Goal: Task Accomplishment & Management: Use online tool/utility

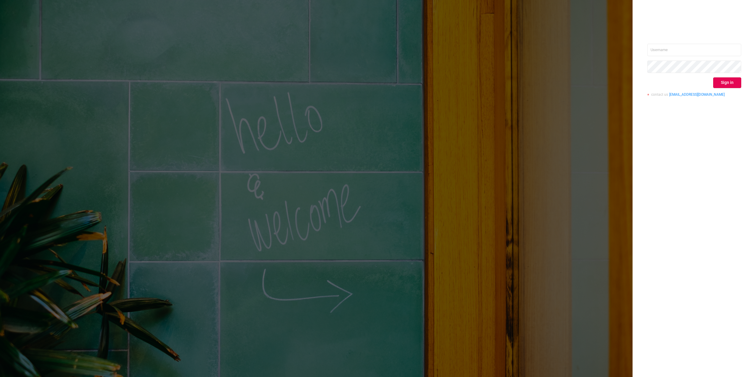
click at [700, 57] on div "Sign in contact us [EMAIL_ADDRESS][DOMAIN_NAME]" at bounding box center [694, 72] width 94 height 57
drag, startPoint x: 728, startPoint y: 51, endPoint x: 734, endPoint y: 50, distance: 6.0
click at [728, 51] on input "text" at bounding box center [694, 50] width 94 height 12
click at [739, 50] on input "text" at bounding box center [694, 50] width 94 height 12
type input "[PERSON_NAME][EMAIL_ADDRESS][DOMAIN_NAME]"
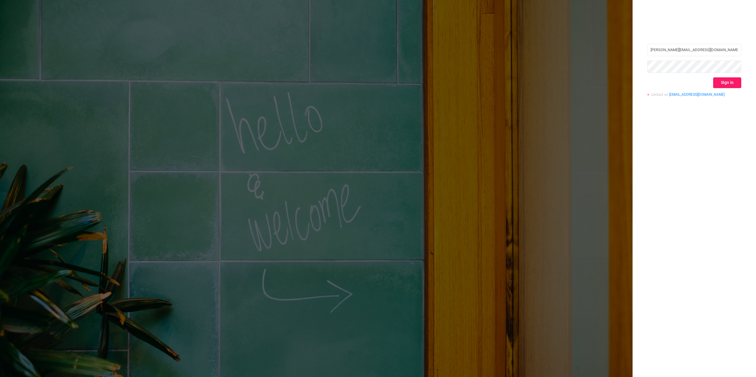
click at [730, 82] on button "Sign in" at bounding box center [727, 82] width 28 height 11
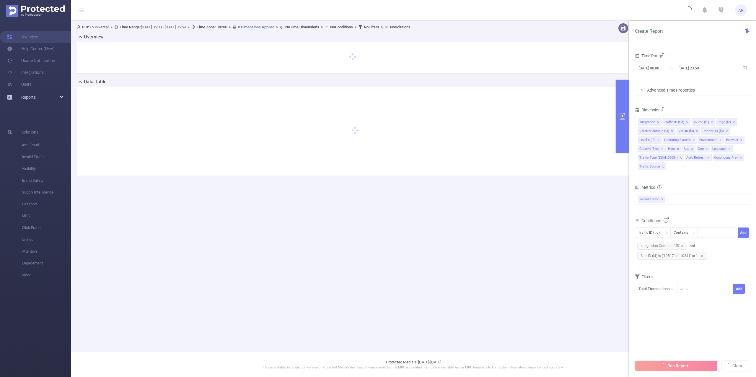
click at [45, 99] on div "Reports" at bounding box center [35, 97] width 71 height 12
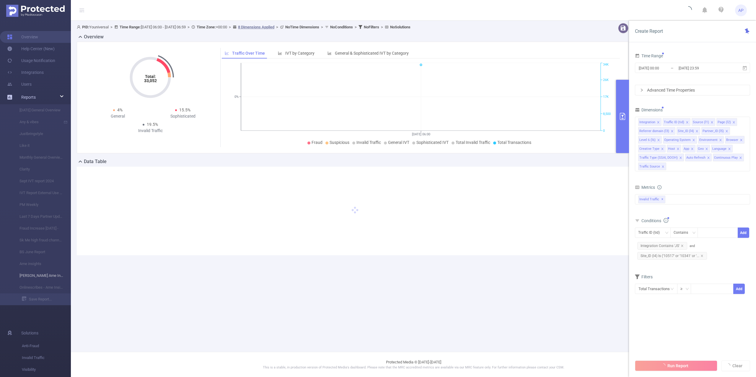
type input "[DATE] 06:00"
type input "[DATE] 06:59"
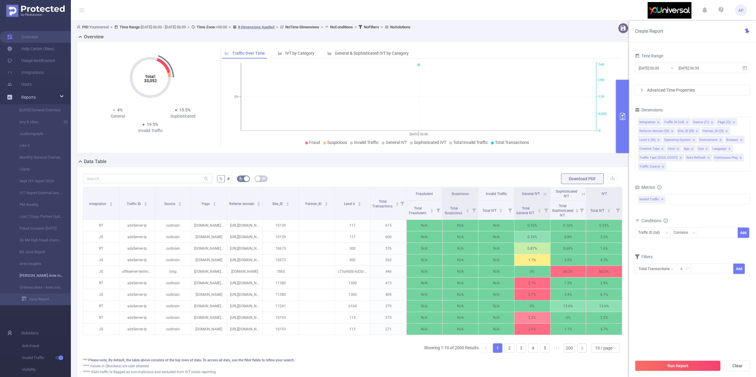
click at [45, 277] on link "[PERSON_NAME] Ame Insights" at bounding box center [38, 275] width 52 height 12
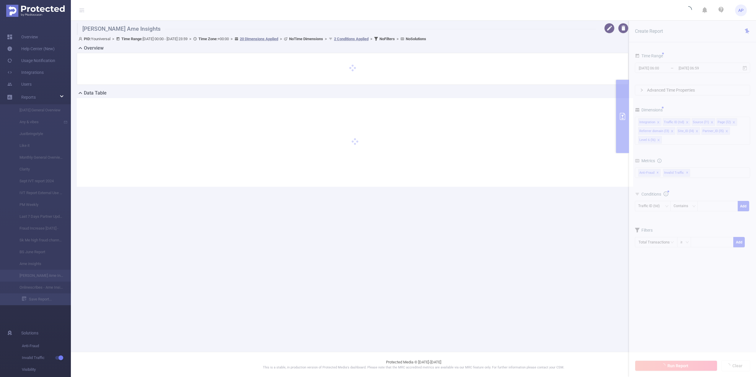
type input "[DATE] 00:00"
type input "[DATE] 23:59"
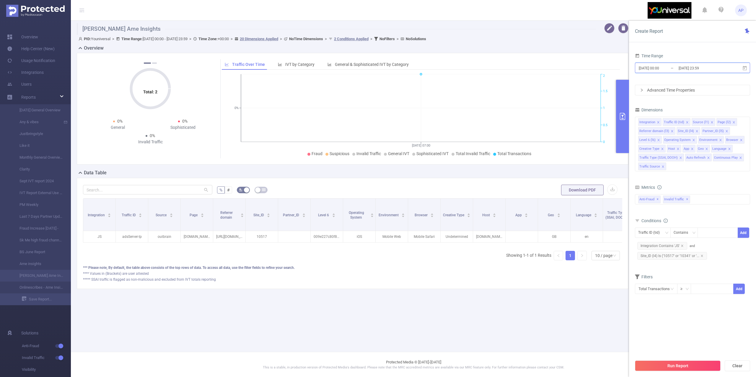
click at [744, 66] on icon at bounding box center [744, 68] width 5 height 5
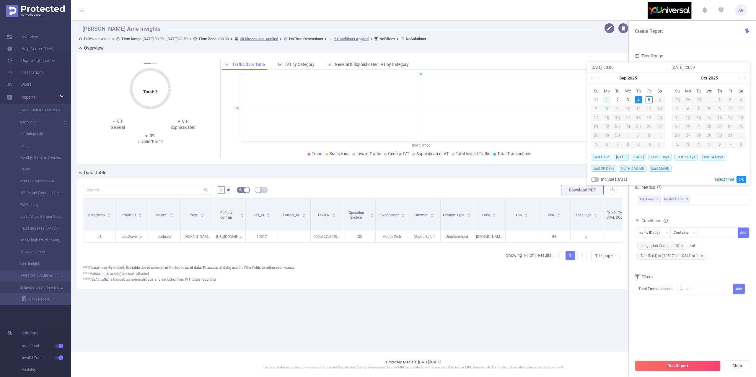
click at [605, 99] on div "1" at bounding box center [606, 99] width 7 height 7
click at [637, 99] on div "4" at bounding box center [638, 99] width 7 height 7
type input "[DATE] 00:00"
click at [744, 177] on link "Ok" at bounding box center [741, 179] width 10 height 7
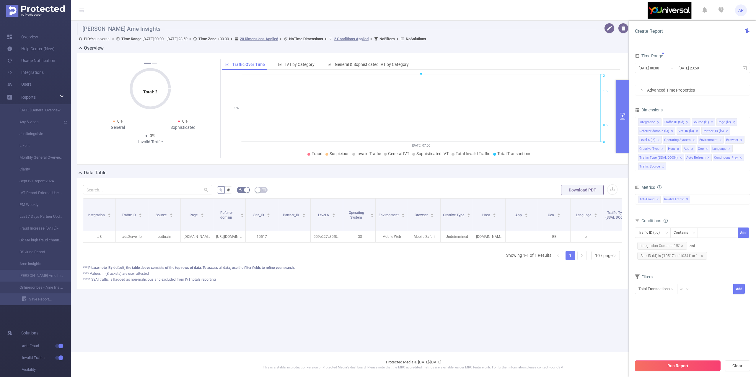
click at [659, 363] on button "Run Report" at bounding box center [678, 365] width 86 height 11
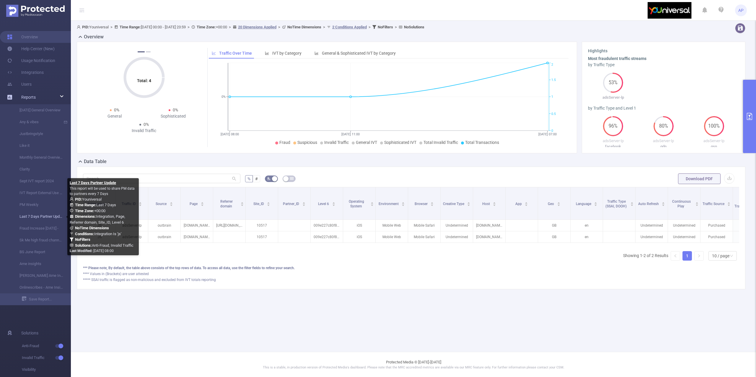
click at [45, 218] on link "Last 7 Days Partner Update" at bounding box center [38, 216] width 52 height 12
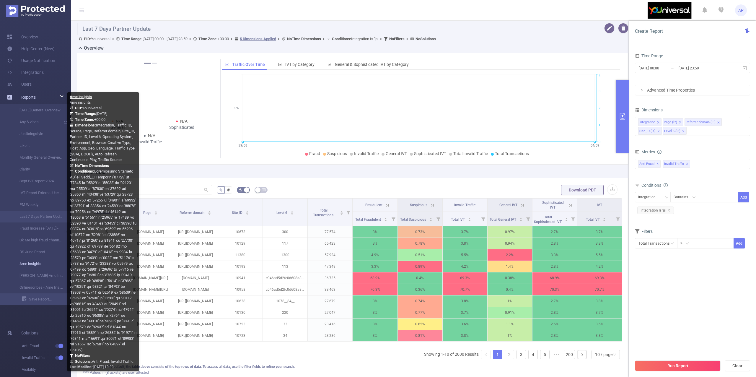
click at [32, 260] on link "Ame insights" at bounding box center [38, 264] width 52 height 12
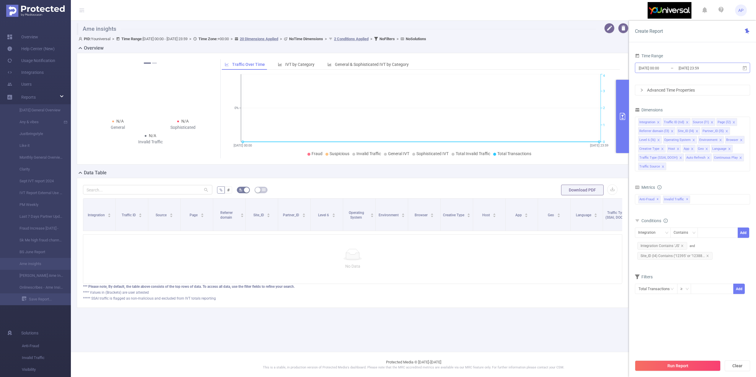
click at [686, 64] on input "[DATE] 23:59" at bounding box center [702, 68] width 48 height 8
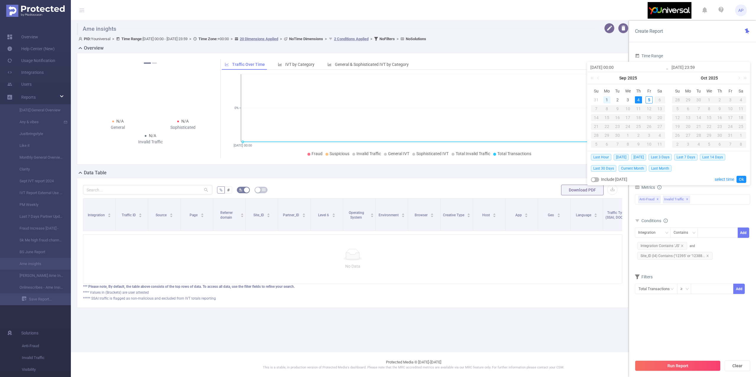
click at [610, 101] on div "1" at bounding box center [606, 99] width 7 height 7
click at [637, 101] on div "4" at bounding box center [638, 99] width 7 height 7
type input "[DATE] 00:00"
click at [737, 180] on link "Ok" at bounding box center [741, 179] width 10 height 7
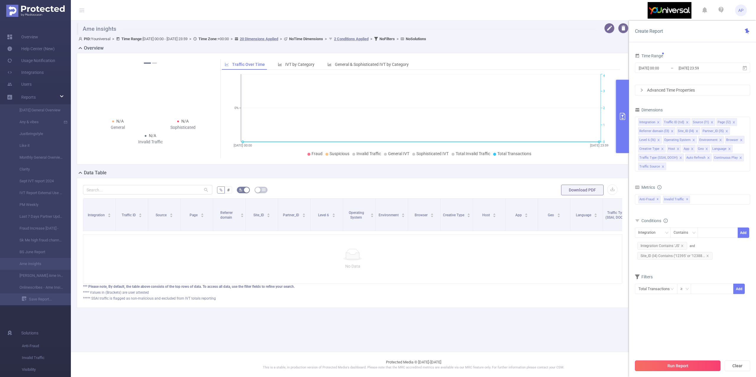
click at [676, 362] on button "Run Report" at bounding box center [678, 365] width 86 height 11
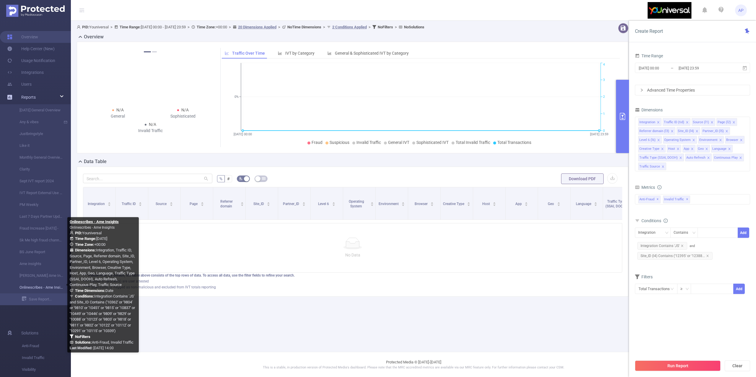
click at [49, 289] on link "Onlinescribes - Ame Insights" at bounding box center [38, 287] width 52 height 12
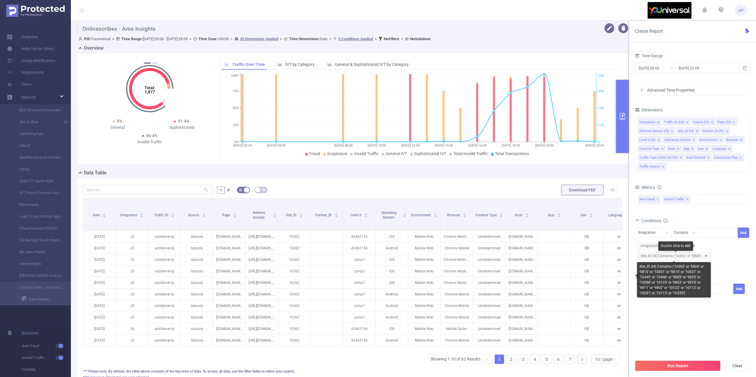
click at [704, 257] on icon "icon: close" at bounding box center [705, 255] width 3 height 3
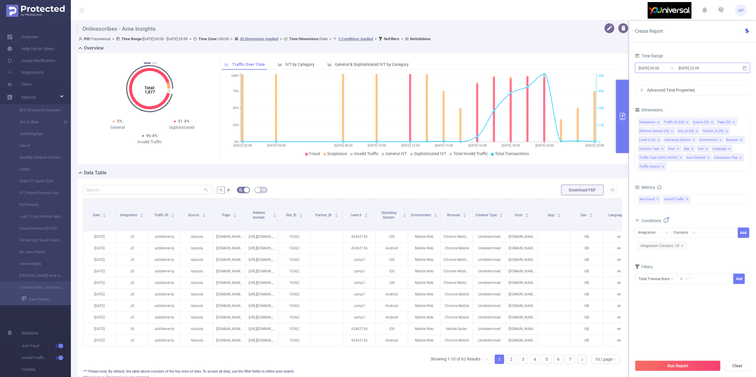
click at [715, 68] on input "[DATE] 23:59" at bounding box center [702, 68] width 48 height 8
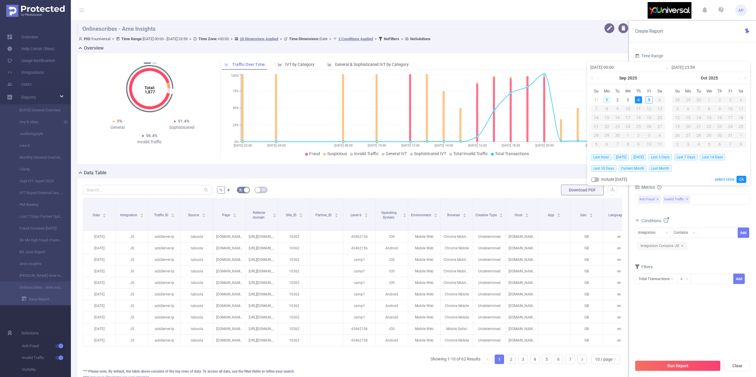
click at [607, 102] on div "1" at bounding box center [606, 99] width 7 height 7
click at [637, 103] on td "4" at bounding box center [638, 99] width 11 height 9
type input "[DATE] 00:00"
click at [736, 179] on link "Ok" at bounding box center [741, 179] width 10 height 7
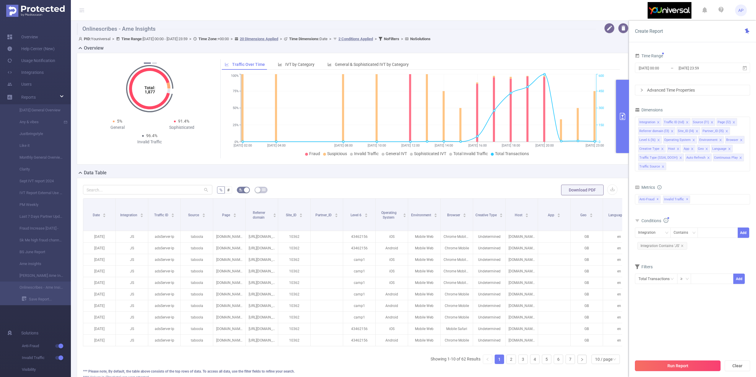
click at [672, 369] on button "Run Report" at bounding box center [678, 365] width 86 height 11
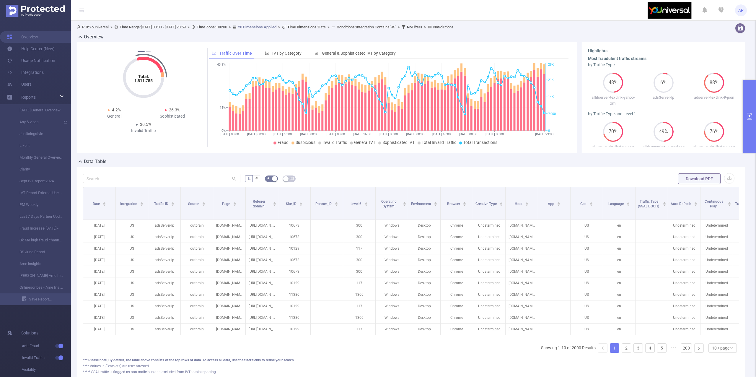
click at [746, 104] on button "primary" at bounding box center [749, 116] width 13 height 73
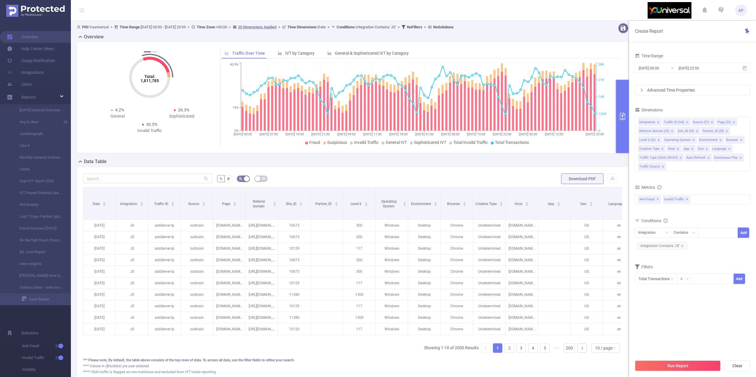
click at [693, 96] on div "Time Range [DATE] 00:00 _ [DATE] 23:59 Advanced Time Properties Dimensions Inte…" at bounding box center [692, 172] width 115 height 240
click at [693, 90] on div "Advanced Time Properties" at bounding box center [692, 90] width 115 height 10
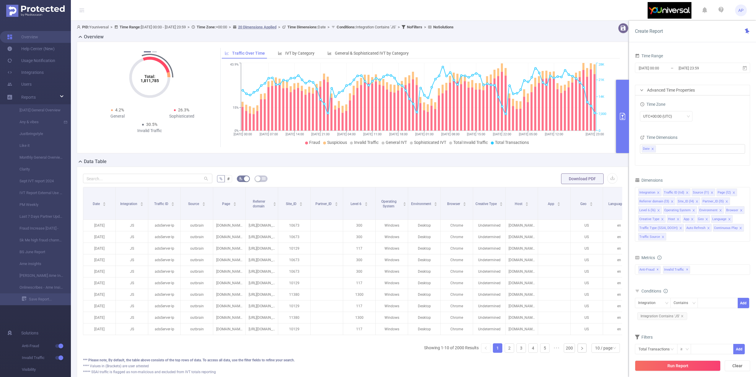
click at [674, 84] on form "Time Range [DATE] 00:00 _ [DATE] 23:59 Advanced Time Properties Time Zone UTC+0…" at bounding box center [692, 109] width 115 height 114
click at [674, 94] on div "Advanced Time Properties" at bounding box center [692, 90] width 115 height 10
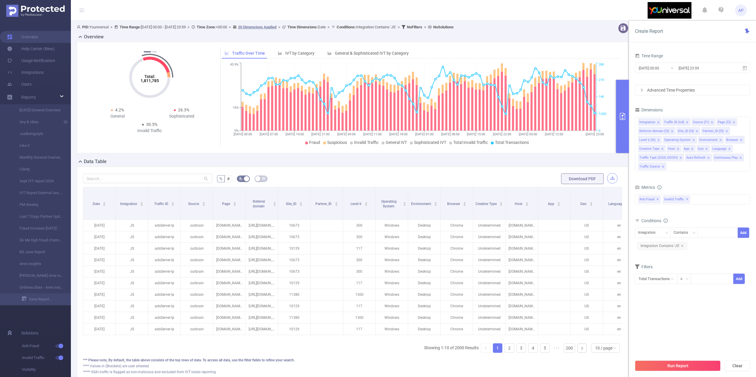
click at [607, 177] on button "button" at bounding box center [612, 178] width 10 height 10
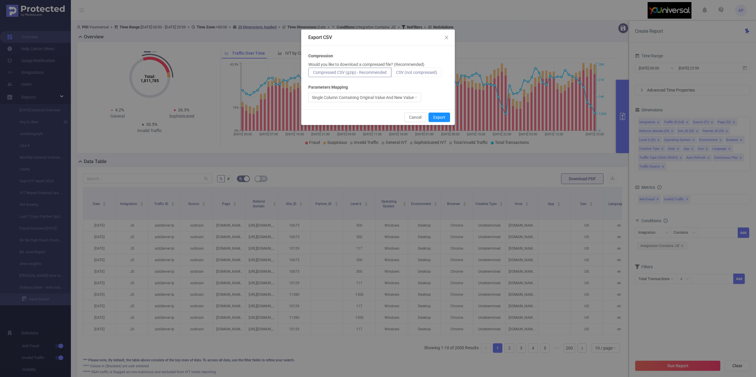
click at [423, 71] on span "CSV (not compressed)" at bounding box center [416, 72] width 41 height 5
click at [396, 74] on input "CSV (not compressed)" at bounding box center [396, 74] width 0 height 0
click at [448, 36] on icon "icon: close" at bounding box center [446, 37] width 5 height 5
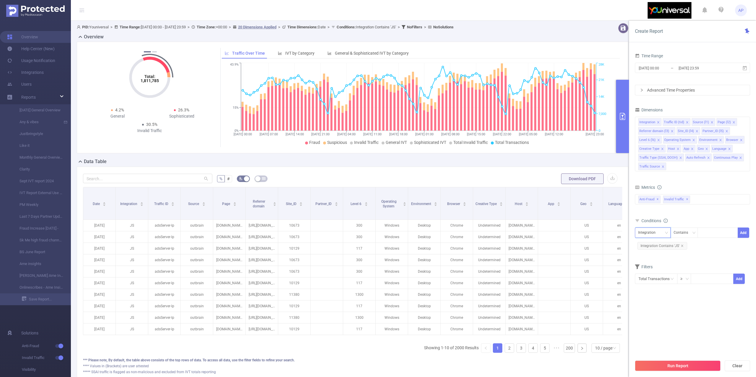
click at [656, 229] on div "Integration" at bounding box center [649, 233] width 22 height 10
click at [647, 290] on li "Site_ID (l4)" at bounding box center [662, 292] width 54 height 9
click at [708, 233] on div at bounding box center [717, 233] width 34 height 10
click at [711, 235] on div at bounding box center [717, 233] width 34 height 10
click at [722, 233] on div at bounding box center [717, 233] width 34 height 10
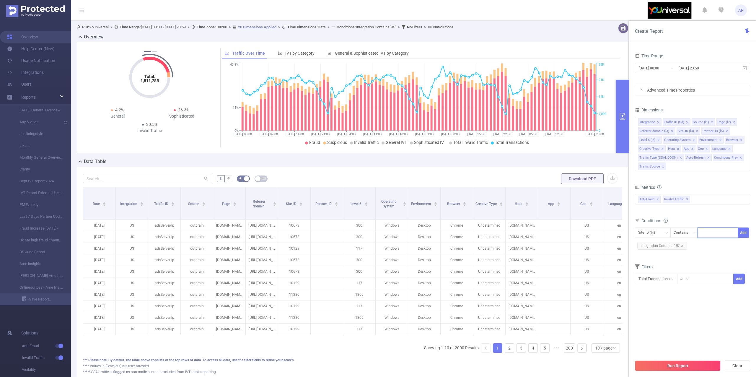
paste input "10362"
type input "10362"
drag, startPoint x: 710, startPoint y: 244, endPoint x: 729, endPoint y: 241, distance: 19.2
click at [711, 244] on li "10362" at bounding box center [717, 245] width 40 height 9
click at [729, 238] on div "10362" at bounding box center [717, 232] width 40 height 10
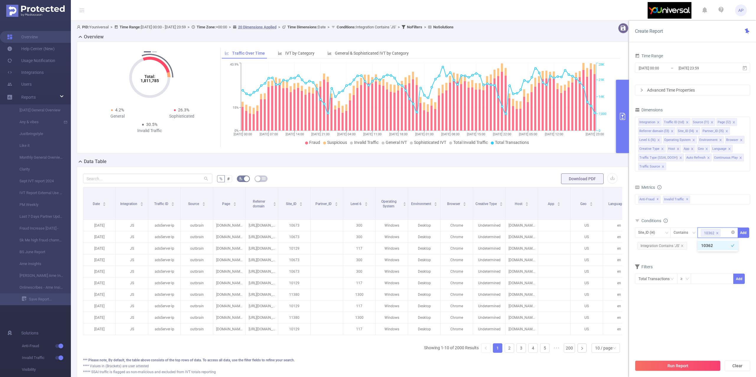
paste input "9804"
type input "9804"
click at [715, 246] on li "9804" at bounding box center [717, 245] width 40 height 9
click at [724, 244] on div "10362 + 1 ..." at bounding box center [717, 236] width 40 height 19
paste input "9810"
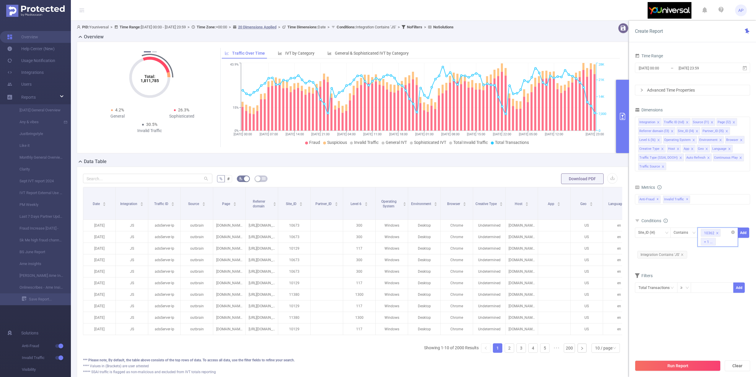
type input "9810"
click at [711, 248] on ul "9810" at bounding box center [717, 254] width 40 height 12
click at [710, 253] on li "9810" at bounding box center [717, 253] width 40 height 9
click at [725, 244] on div "10362 + 2 ..." at bounding box center [717, 236] width 40 height 19
paste input "10451"
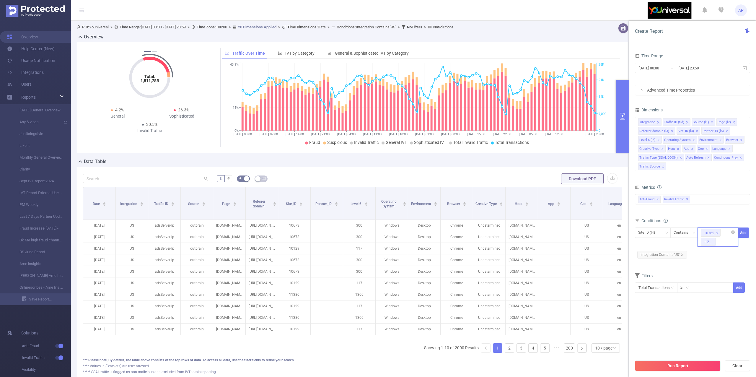
type input "10451"
click at [717, 256] on li "10451" at bounding box center [717, 253] width 40 height 9
click at [722, 242] on div "10362 + 3 ..." at bounding box center [717, 236] width 40 height 19
paste input "9815"
type input "9815"
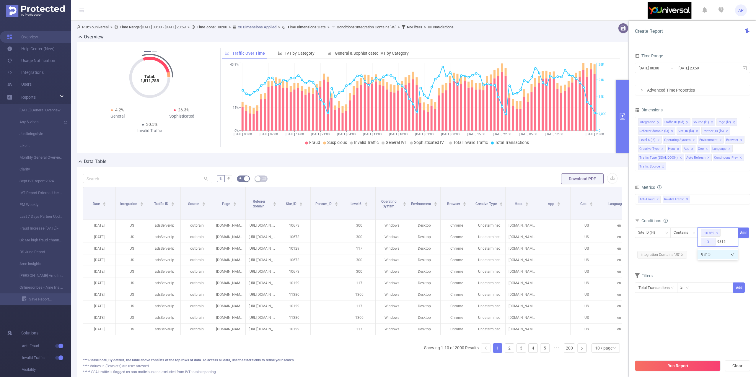
click at [713, 257] on li "9815" at bounding box center [717, 253] width 40 height 9
click at [724, 241] on div "10362 + 4 ..." at bounding box center [717, 236] width 40 height 19
paste input "10837"
type input "10837"
click at [715, 253] on li "10837" at bounding box center [717, 253] width 40 height 9
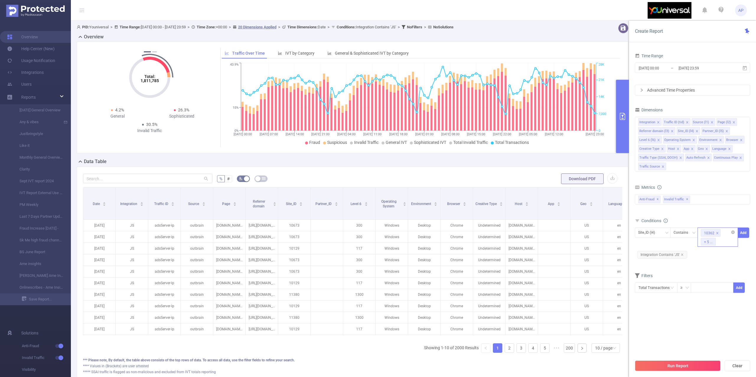
click at [727, 244] on div "10362 + 5 ..." at bounding box center [717, 236] width 40 height 19
paste input "10449"
type input "10449"
click at [715, 253] on li "10449" at bounding box center [717, 253] width 40 height 9
click at [724, 240] on div "10362 + 6 ..." at bounding box center [717, 236] width 40 height 19
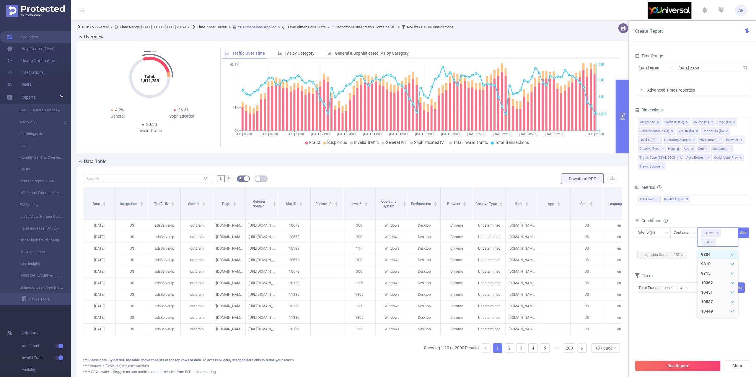
paste input "10446"
type input "10446"
click at [706, 254] on li "10446" at bounding box center [717, 253] width 40 height 9
click at [724, 239] on div "10362 + 7 ..." at bounding box center [717, 236] width 40 height 19
paste input "9809"
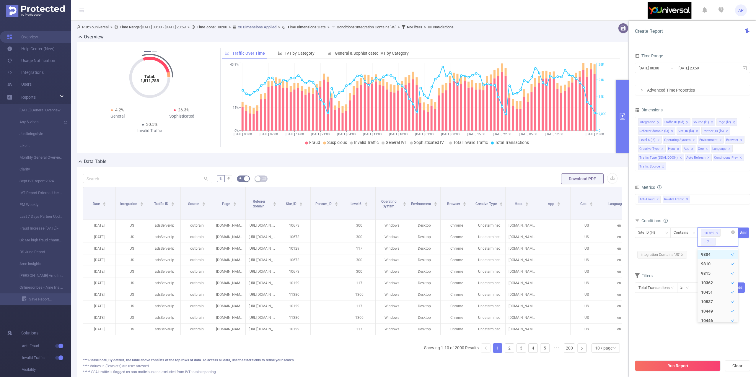
type input "9809"
click at [716, 252] on li "9809" at bounding box center [717, 253] width 40 height 9
click at [725, 246] on div "10362 + 8 ..." at bounding box center [717, 236] width 40 height 19
paste input "9829"
type input "9829"
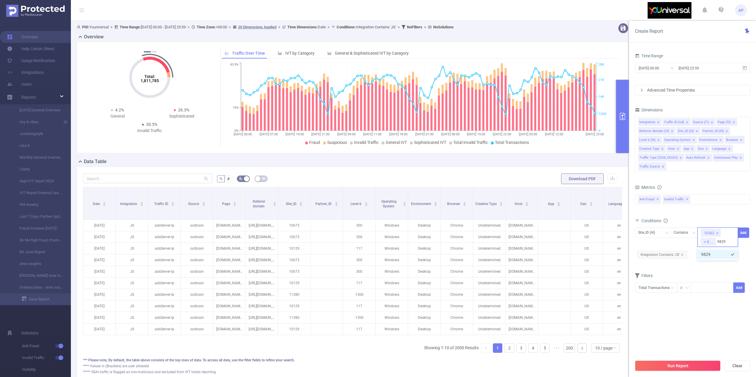
click at [702, 256] on li "9829" at bounding box center [717, 253] width 40 height 9
click at [721, 245] on div "10362 + 9 ..." at bounding box center [717, 236] width 40 height 19
paste input "10088"
type input "10088"
click at [716, 256] on li "10088" at bounding box center [717, 253] width 40 height 9
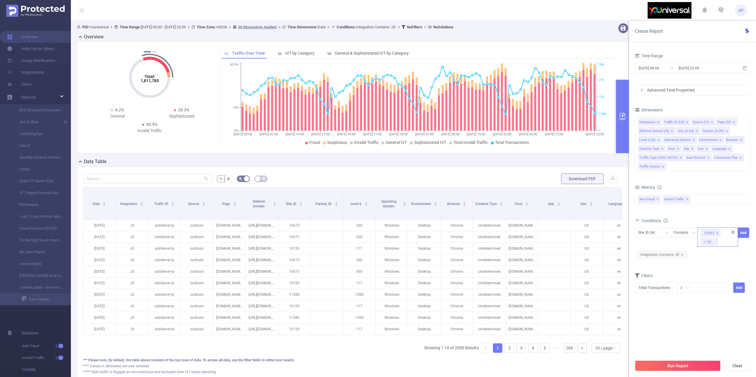
click at [727, 240] on div "10362 + 10 ..." at bounding box center [717, 236] width 40 height 19
paste input "10123"
type input "10123"
click at [718, 255] on li "10123" at bounding box center [717, 253] width 40 height 9
click at [689, 231] on div "Contains" at bounding box center [682, 233] width 19 height 10
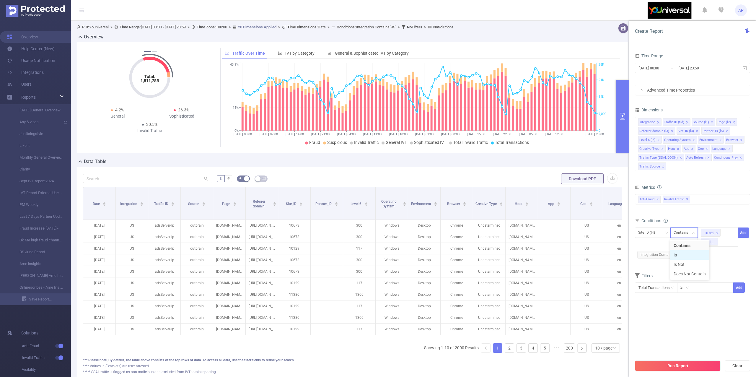
click at [681, 253] on li "Is" at bounding box center [689, 254] width 39 height 9
click at [728, 246] on div "10362 + 11 ..." at bounding box center [717, 236] width 40 height 19
paste input "9803"
type input "9803"
click at [711, 256] on li "9803" at bounding box center [717, 253] width 40 height 9
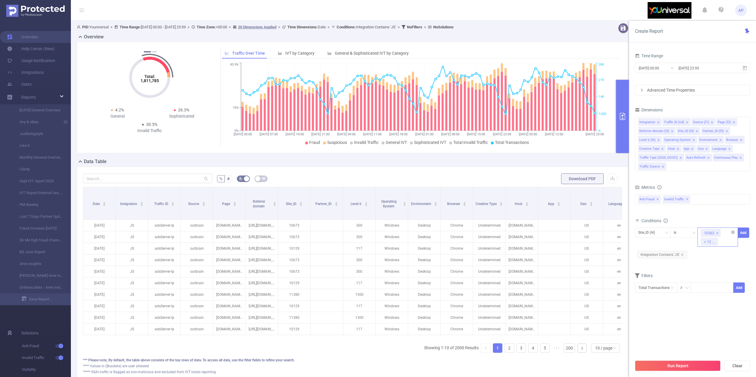
click at [726, 242] on div "10362 + 12 ..." at bounding box center [717, 236] width 40 height 19
paste input "9818"
type input "9818"
click at [715, 251] on li "9818" at bounding box center [717, 253] width 40 height 9
click at [727, 246] on div "10362 + 13 ..." at bounding box center [717, 236] width 40 height 19
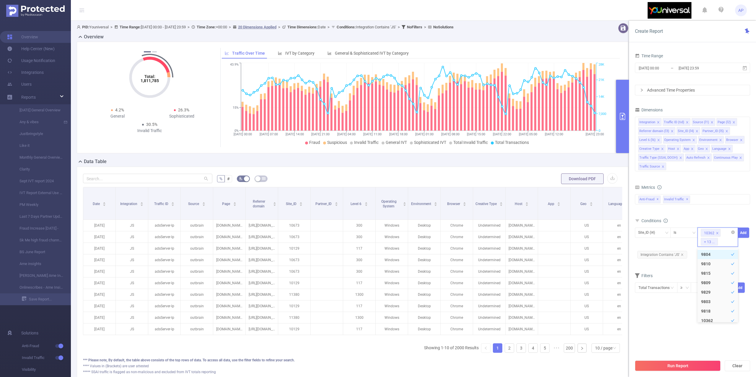
paste input "9811"
type input "9811"
click at [711, 255] on li "9811" at bounding box center [717, 253] width 40 height 9
click at [725, 244] on div "10362 + 14 ..." at bounding box center [717, 236] width 40 height 19
paste input "9802"
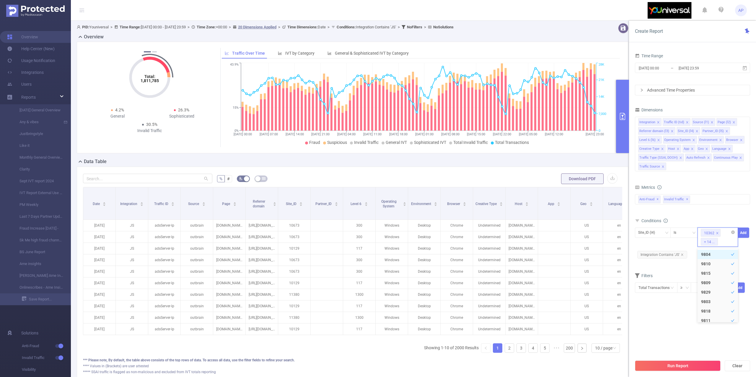
type input "9802"
click at [715, 254] on li "9802" at bounding box center [717, 253] width 40 height 9
click at [728, 244] on div "10362 + 15 ..." at bounding box center [717, 236] width 40 height 19
paste input "10122"
type input "10122"
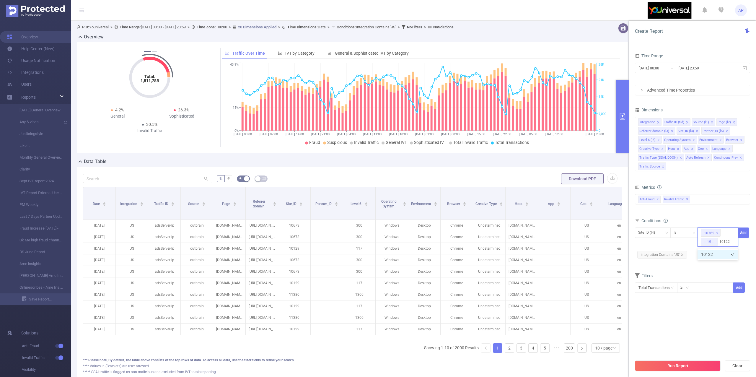
click at [718, 251] on li "10122" at bounding box center [717, 253] width 40 height 9
click at [728, 244] on div "10362 + 16 ..." at bounding box center [717, 236] width 40 height 19
paste input "10112"
type input "10112"
click at [710, 254] on li "10112" at bounding box center [717, 253] width 40 height 9
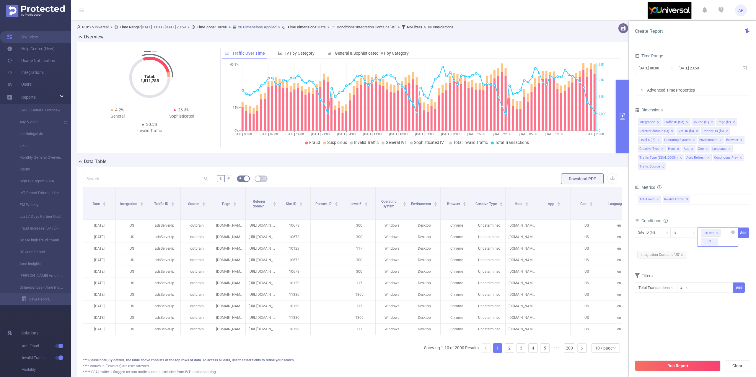
click at [723, 245] on div "10362 + 17 ..." at bounding box center [717, 236] width 40 height 19
paste input "10291"
type input "10291"
click at [710, 251] on li "10291" at bounding box center [717, 253] width 40 height 9
click at [721, 240] on input at bounding box center [720, 242] width 3 height 8
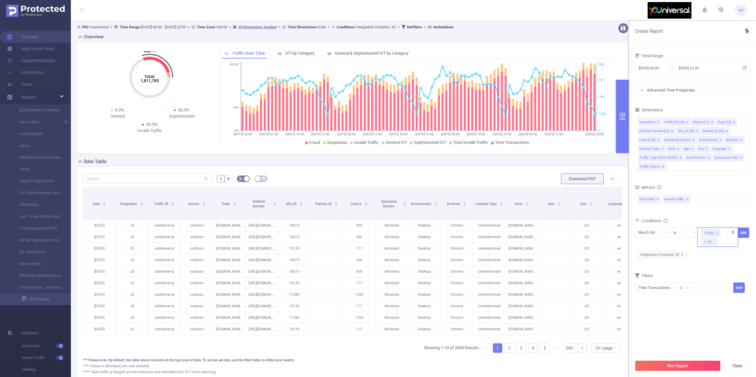
paste input "10115"
type input "10115"
click at [712, 251] on li "10115" at bounding box center [717, 253] width 40 height 9
click at [723, 237] on div "10362 + 19 ..." at bounding box center [717, 233] width 34 height 10
paste input "10339"
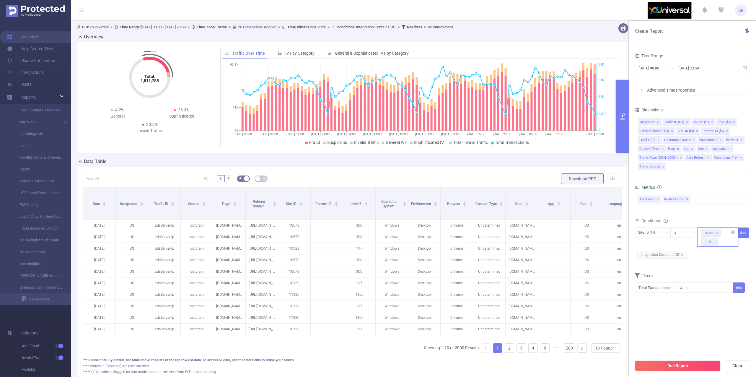
type input "10339"
click at [708, 253] on li "10339" at bounding box center [717, 253] width 40 height 9
click at [743, 235] on button "Add" at bounding box center [743, 232] width 12 height 10
click at [654, 366] on button "Run Report" at bounding box center [678, 365] width 86 height 11
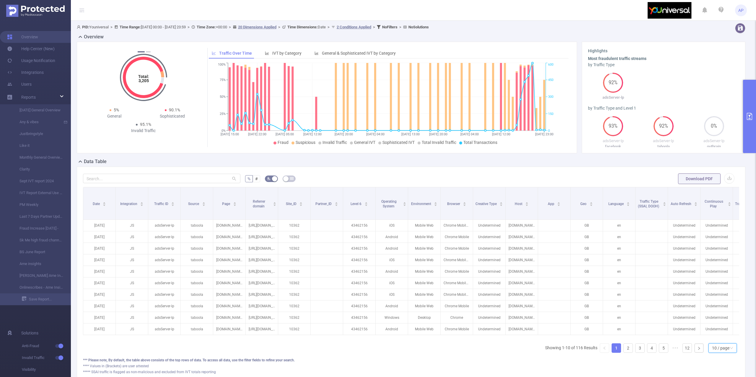
click at [713, 352] on div "10 / page" at bounding box center [720, 347] width 17 height 9
click at [706, 343] on li "50 / page" at bounding box center [716, 343] width 29 height 9
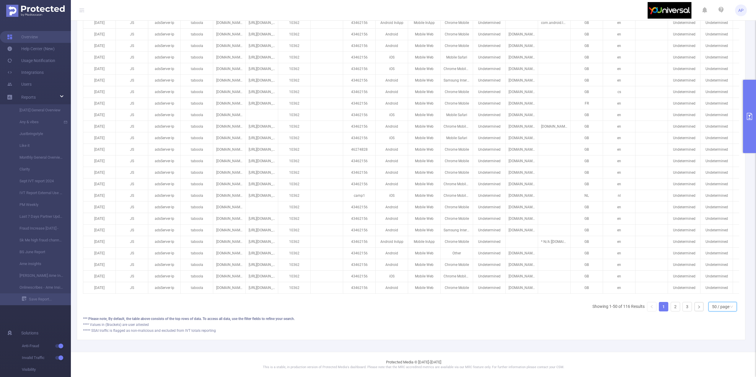
scroll to position [0, 57]
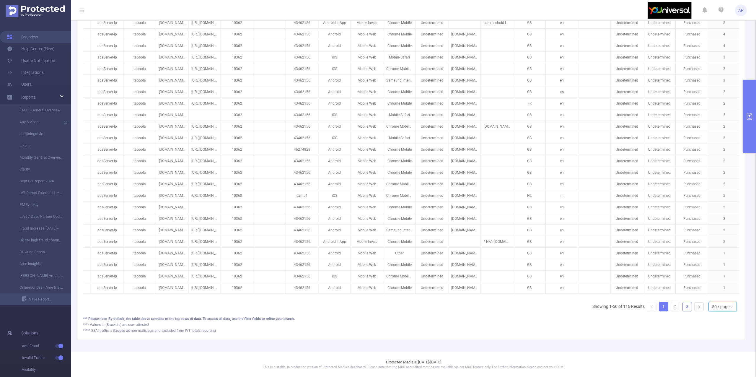
click at [684, 303] on link "3" at bounding box center [686, 306] width 9 height 9
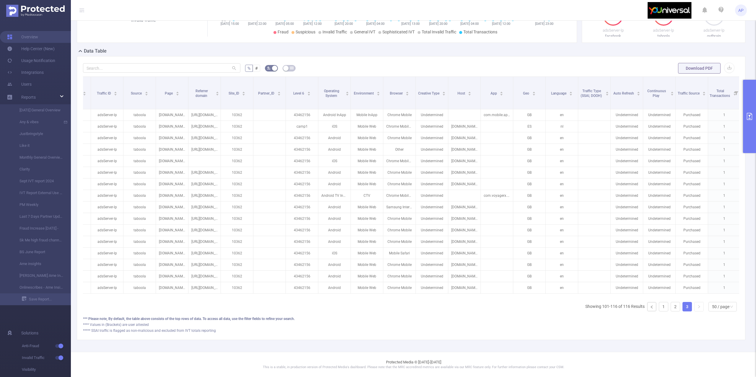
scroll to position [119, 0]
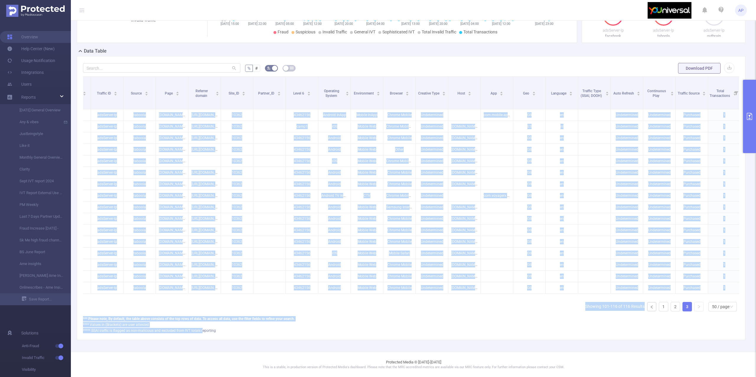
drag, startPoint x: 427, startPoint y: 297, endPoint x: 201, endPoint y: 329, distance: 227.7
click at [201, 329] on div "% # Download PDF Date Integration Traffic ID Source Page Referrer domain Site_I…" at bounding box center [411, 197] width 656 height 271
click at [272, 273] on td at bounding box center [269, 276] width 32 height 12
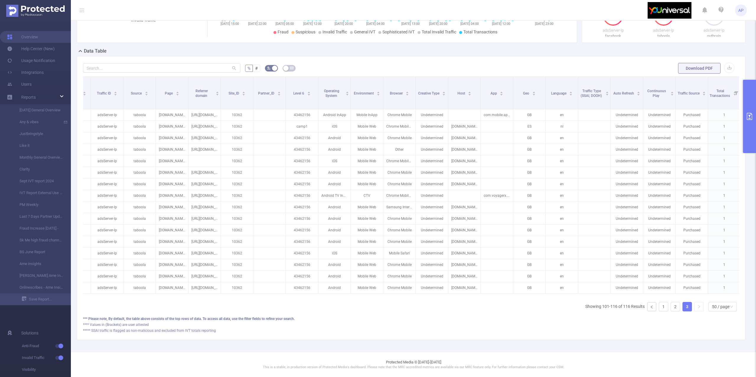
click at [750, 96] on button "primary" at bounding box center [749, 116] width 13 height 73
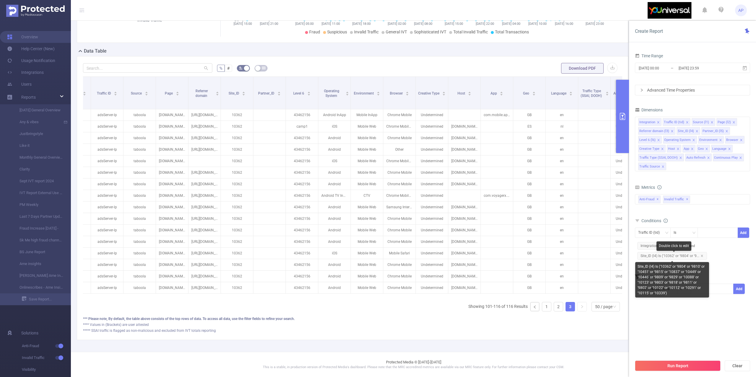
click at [704, 257] on span "Site_ID (l4) Is ('10362' or '9804' or '9..." at bounding box center [672, 256] width 70 height 8
click at [702, 255] on icon "icon: close" at bounding box center [701, 255] width 3 height 3
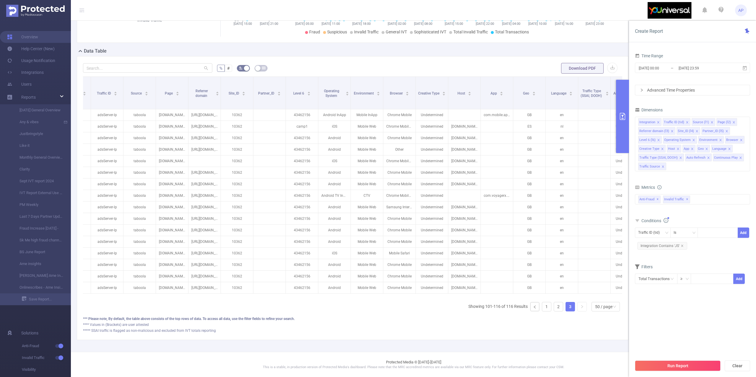
click at [662, 366] on button "Run Report" at bounding box center [678, 365] width 86 height 11
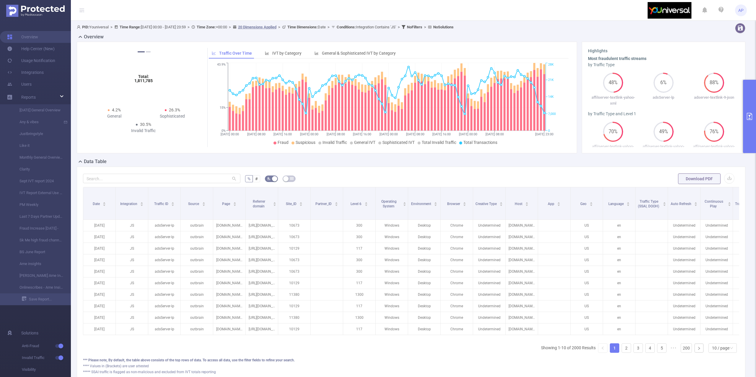
click at [748, 102] on button "primary" at bounding box center [749, 116] width 13 height 73
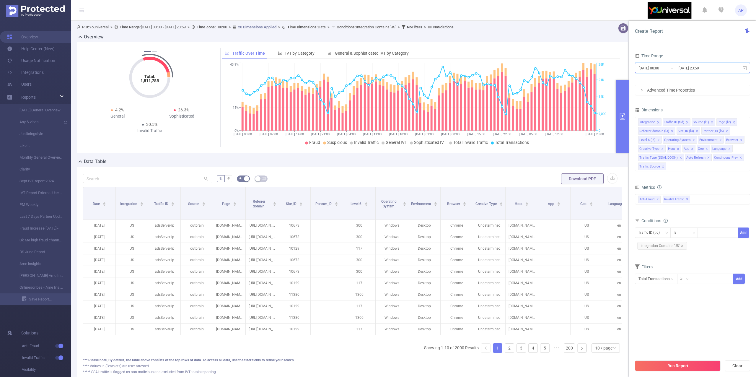
click at [674, 64] on span "[DATE] 00:00 _ [DATE] 23:59" at bounding box center [692, 68] width 115 height 10
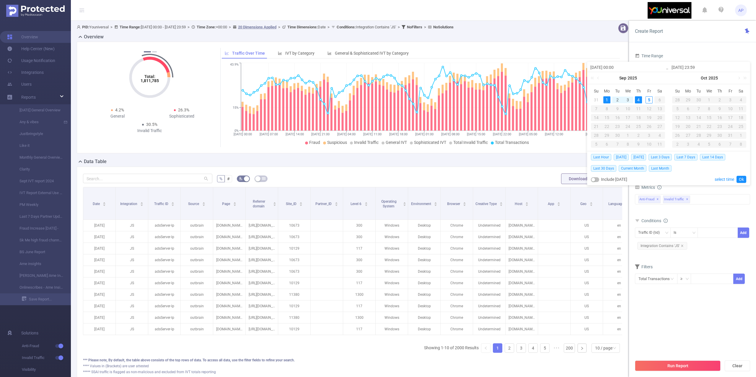
click at [607, 103] on div "1" at bounding box center [606, 99] width 7 height 7
click at [638, 98] on div "4" at bounding box center [638, 99] width 7 height 7
click at [738, 179] on link "Ok" at bounding box center [741, 179] width 10 height 7
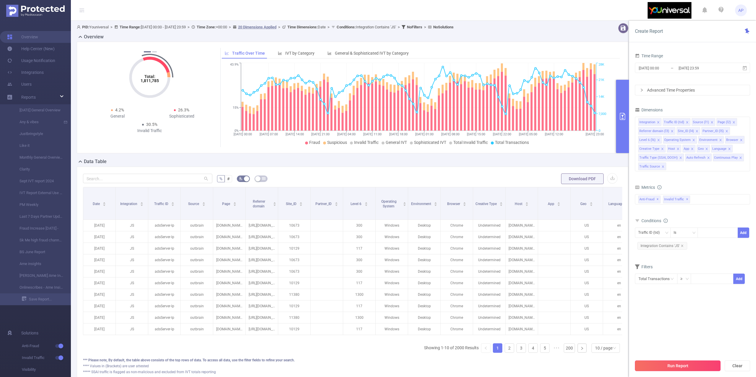
click at [645, 366] on button "Run Report" at bounding box center [678, 365] width 86 height 11
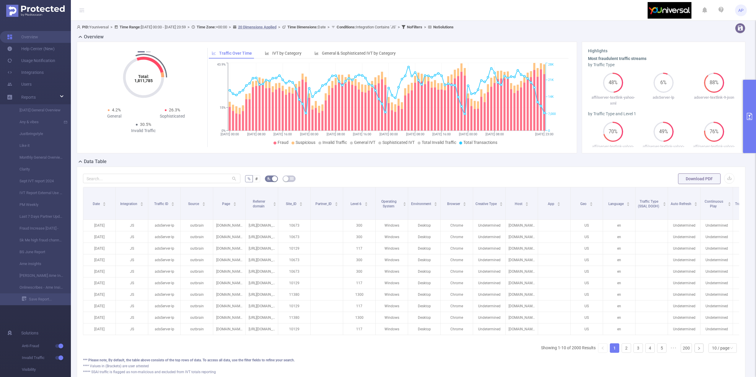
click at [728, 179] on form "% # Download PDF" at bounding box center [411, 179] width 656 height 12
click at [724, 181] on button "button" at bounding box center [729, 178] width 10 height 10
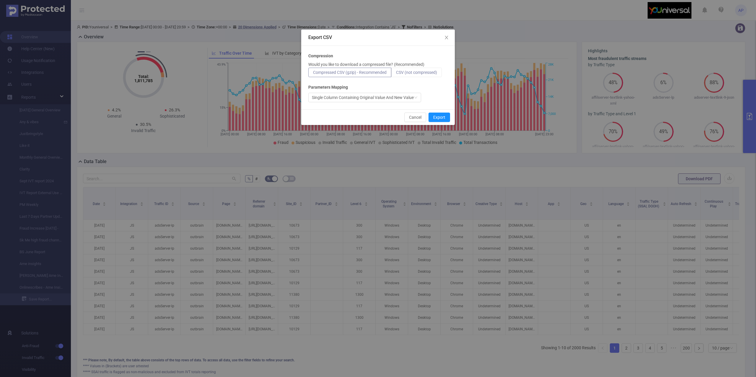
click at [430, 71] on span "CSV (not compressed)" at bounding box center [416, 72] width 41 height 5
click at [396, 74] on input "CSV (not compressed)" at bounding box center [396, 74] width 0 height 0
click at [436, 119] on button "Export" at bounding box center [439, 116] width 22 height 9
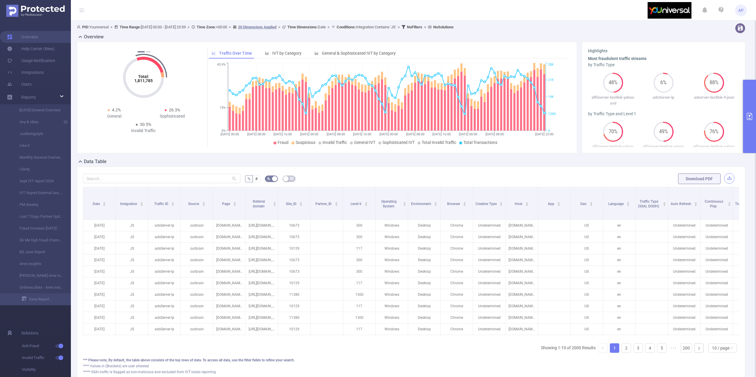
click at [724, 181] on button "button" at bounding box center [729, 178] width 10 height 10
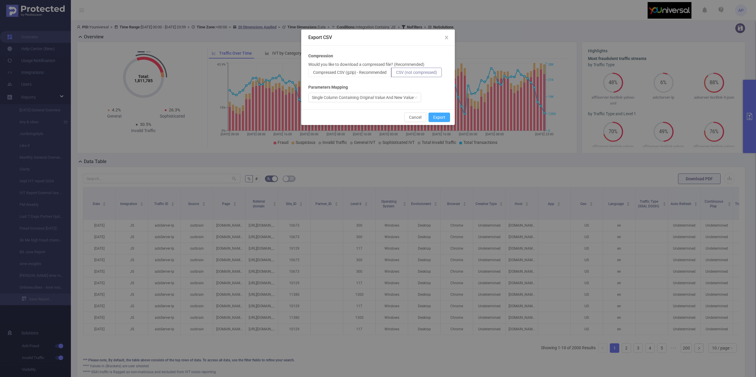
click at [441, 114] on button "Export" at bounding box center [439, 116] width 22 height 9
